Goal: Navigation & Orientation: Find specific page/section

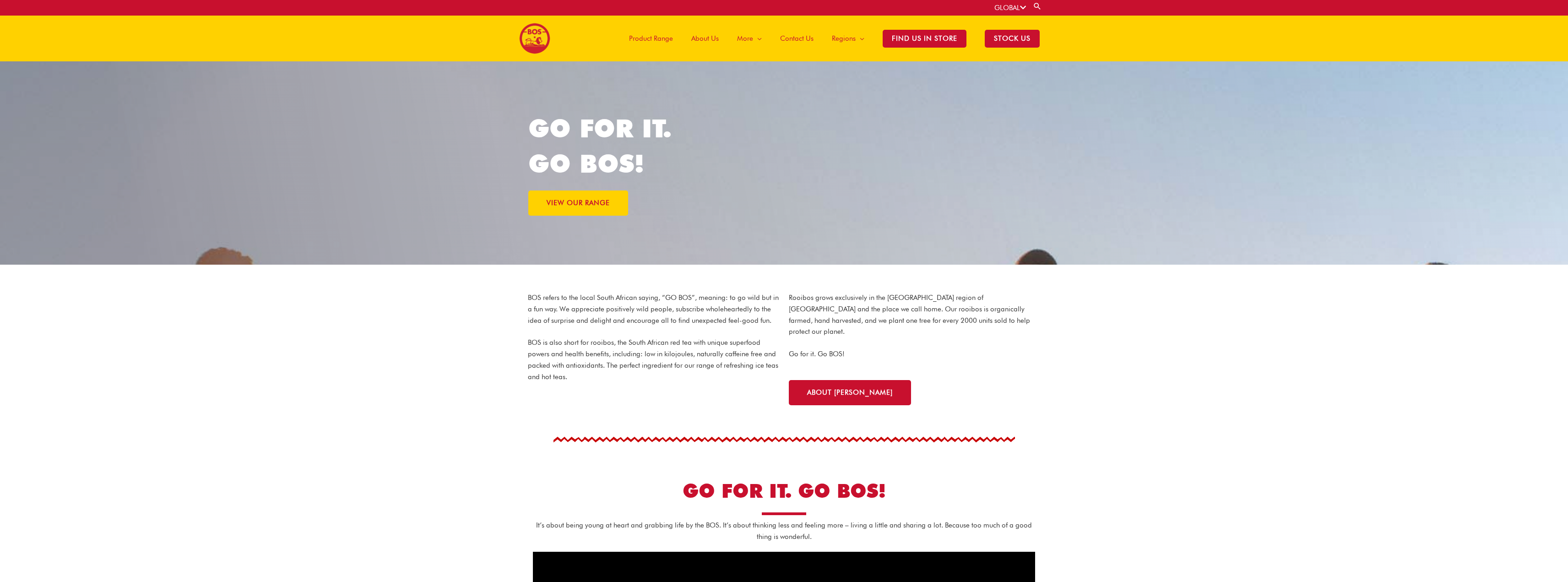
click at [655, 36] on span "Product Range" at bounding box center [651, 38] width 44 height 28
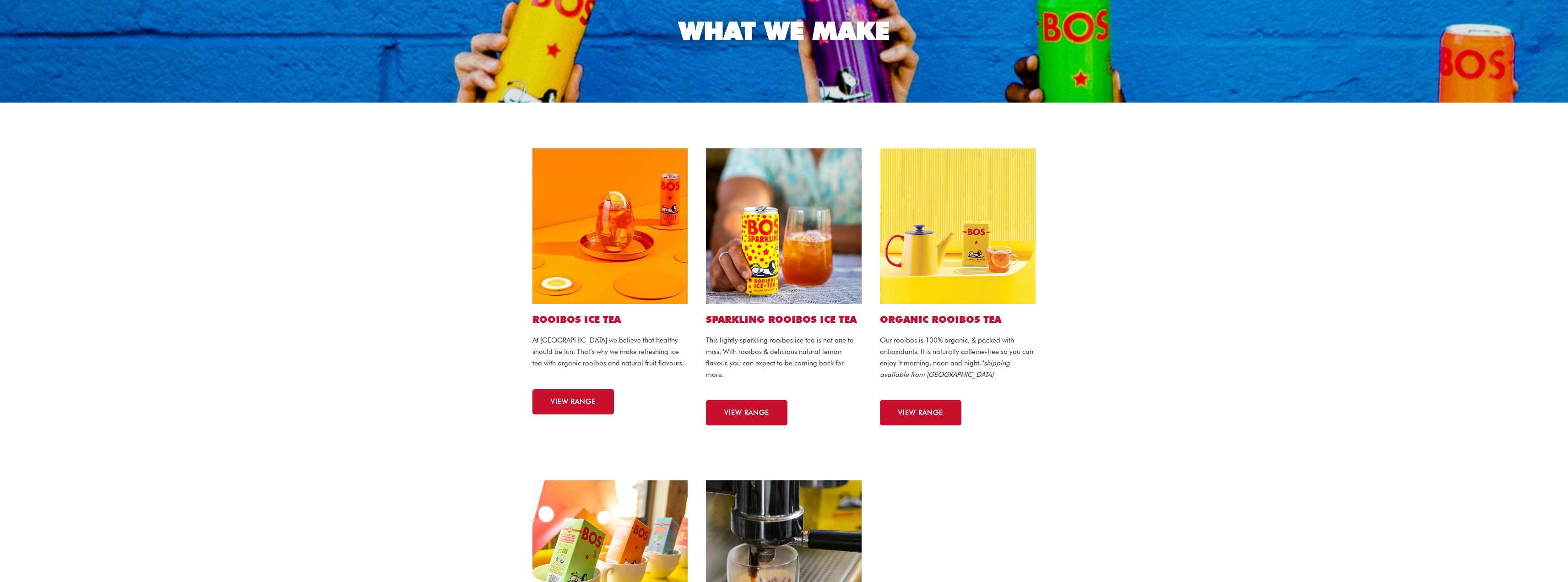
scroll to position [138, 0]
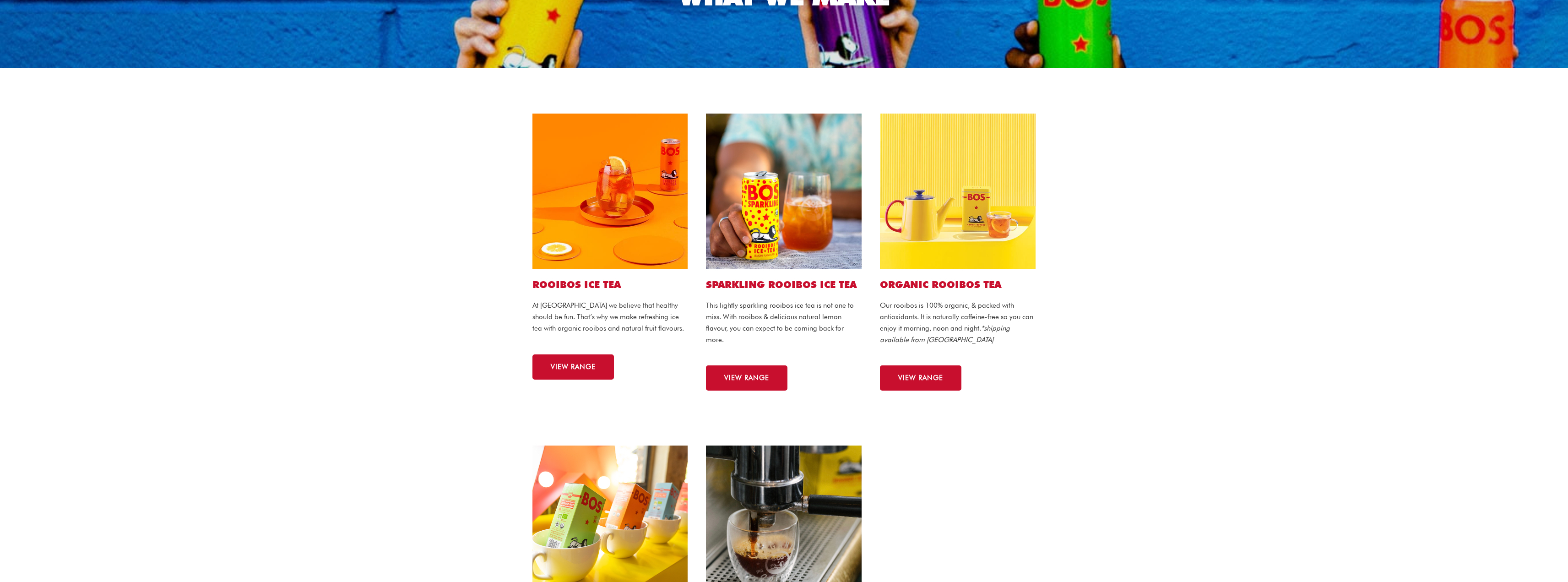
click at [781, 223] on img at bounding box center [784, 191] width 156 height 156
click at [567, 224] on img at bounding box center [611, 191] width 156 height 156
click at [795, 196] on img at bounding box center [784, 191] width 156 height 156
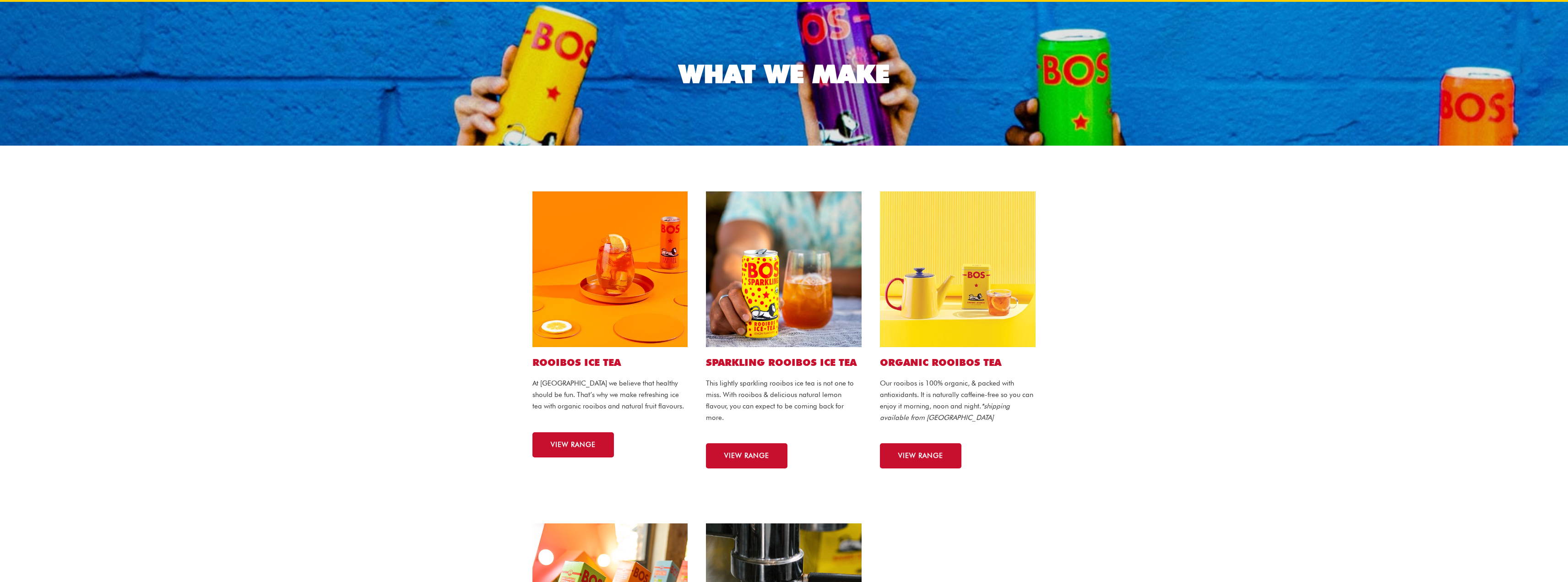
scroll to position [0, 0]
